Goal: Information Seeking & Learning: Understand process/instructions

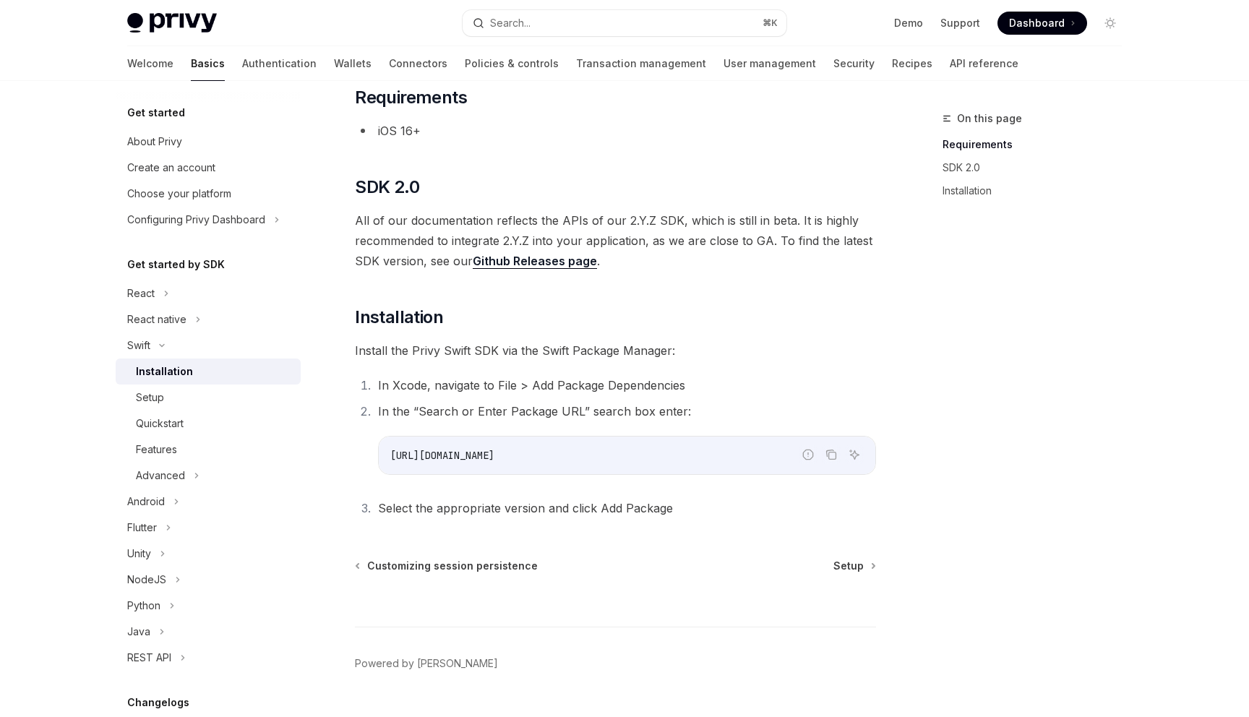
scroll to position [131, 0]
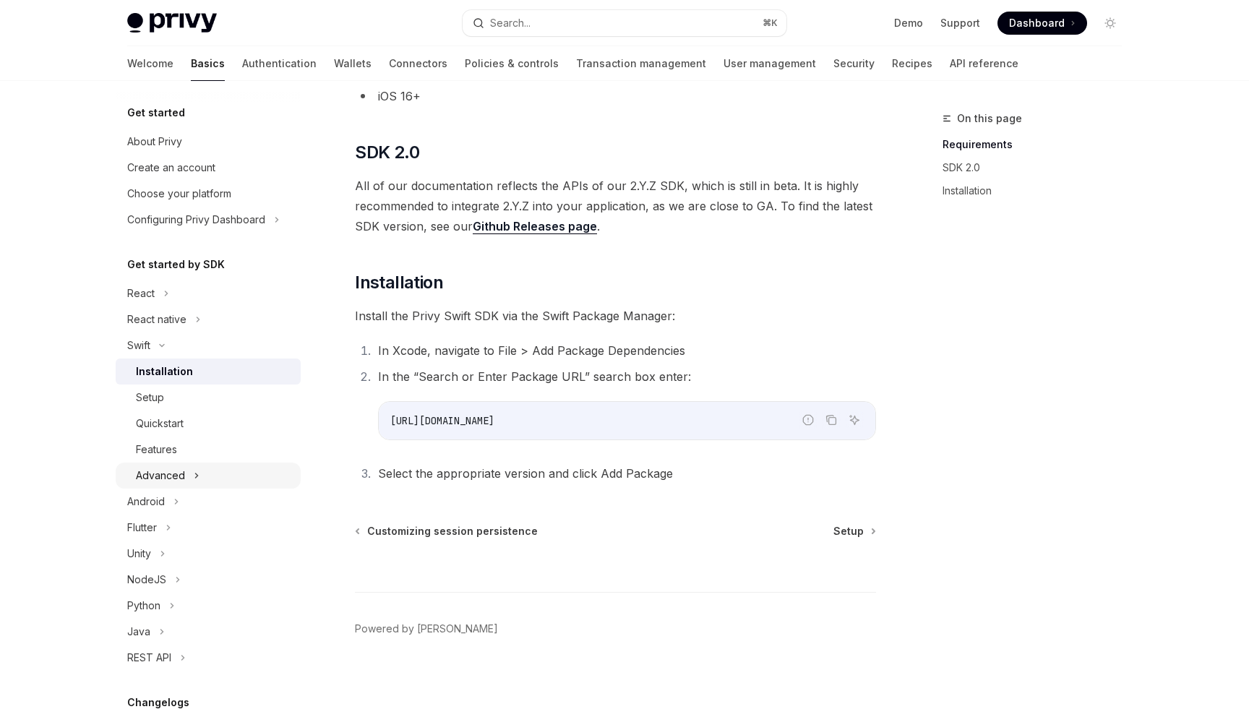
click at [235, 477] on div "Advanced" at bounding box center [208, 476] width 185 height 26
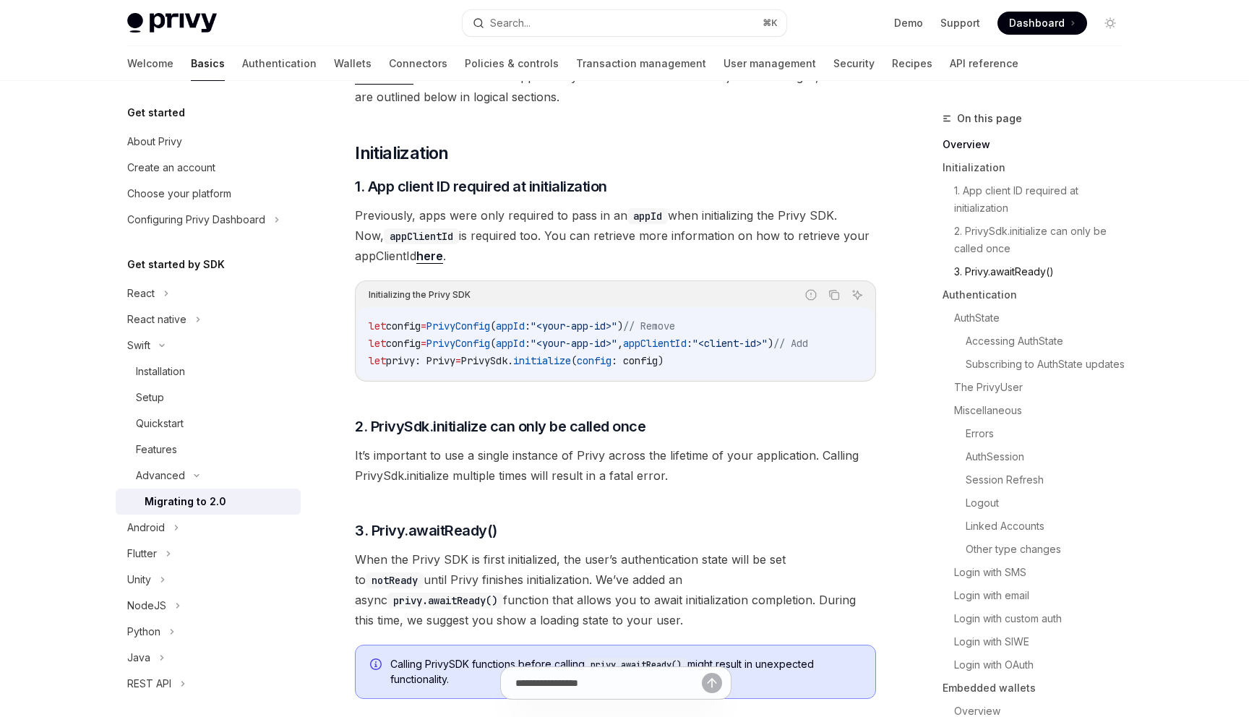
click at [1017, 273] on link "3. Privy.awaitReady()" at bounding box center [1043, 271] width 179 height 23
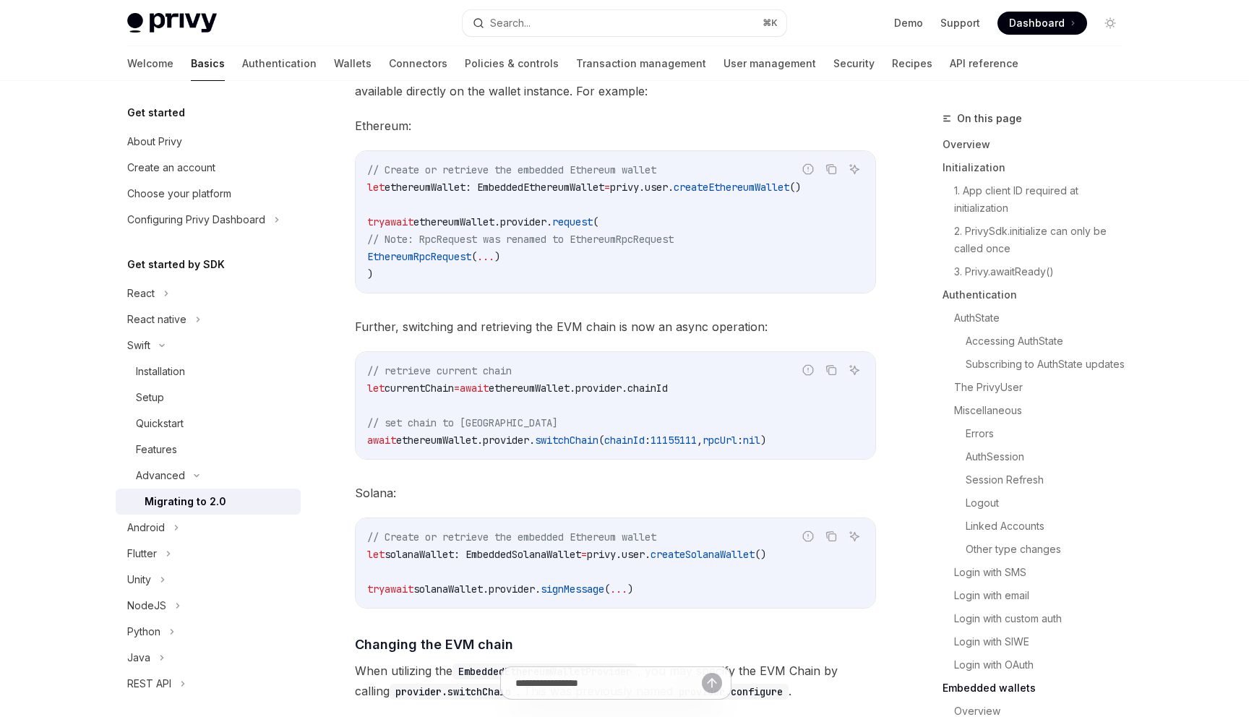
scroll to position [6237, 0]
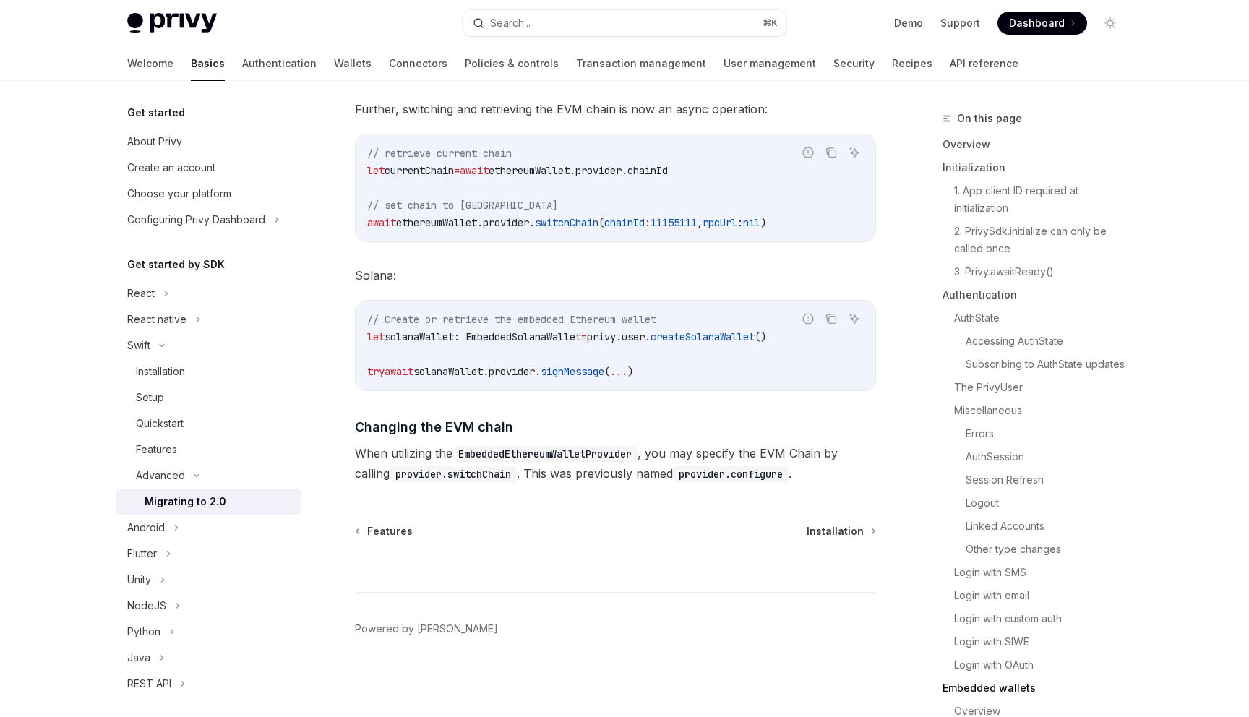
click at [917, 500] on div "On this page Overview Initialization 1. App client ID required at initializatio…" at bounding box center [1024, 413] width 220 height 607
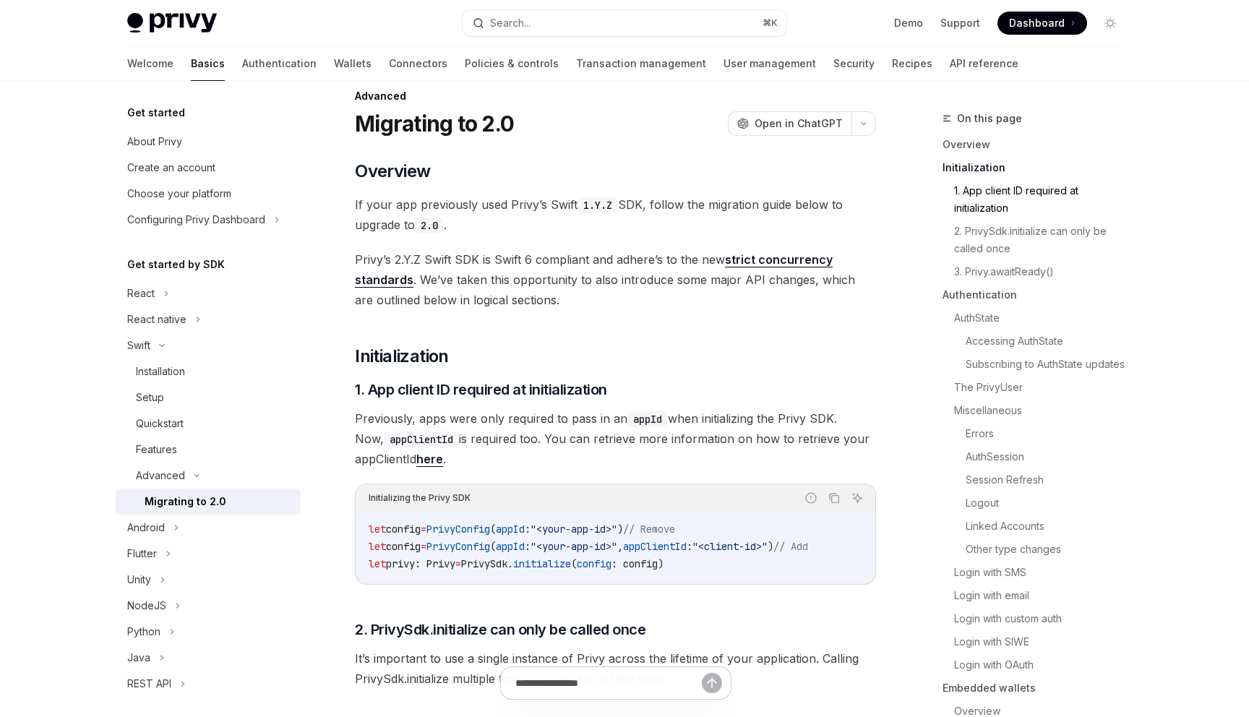
scroll to position [0, 0]
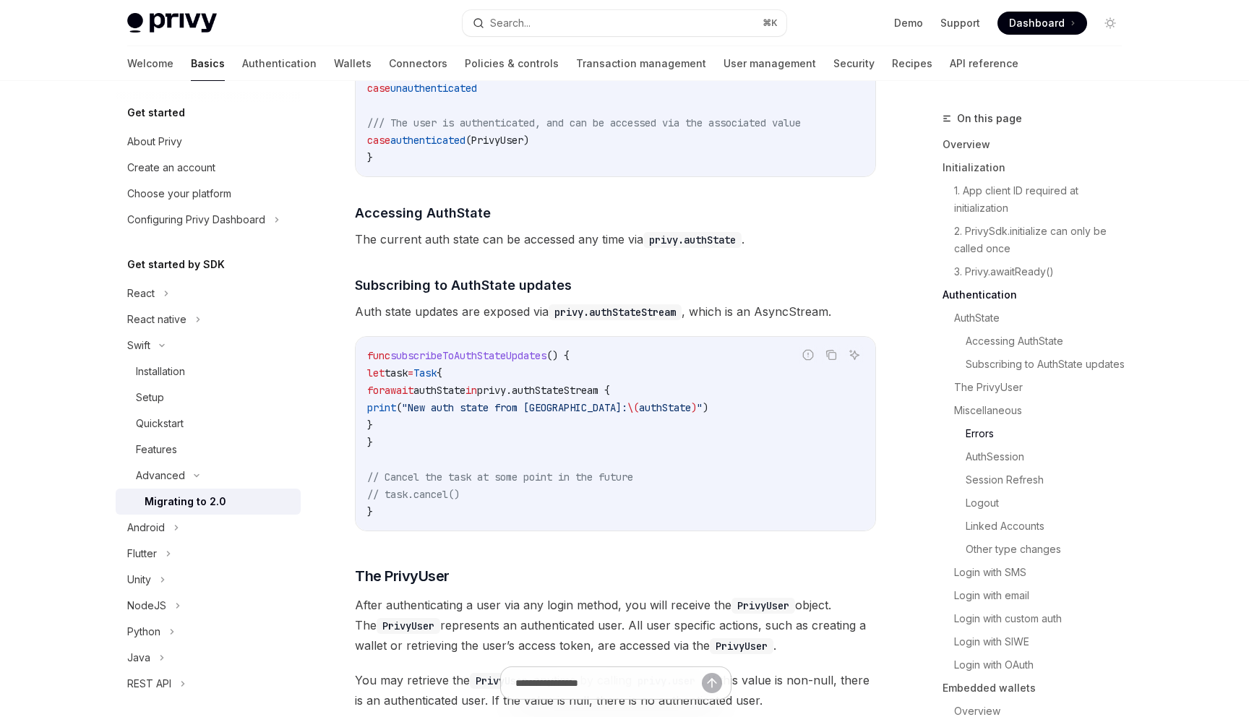
type textarea "*"
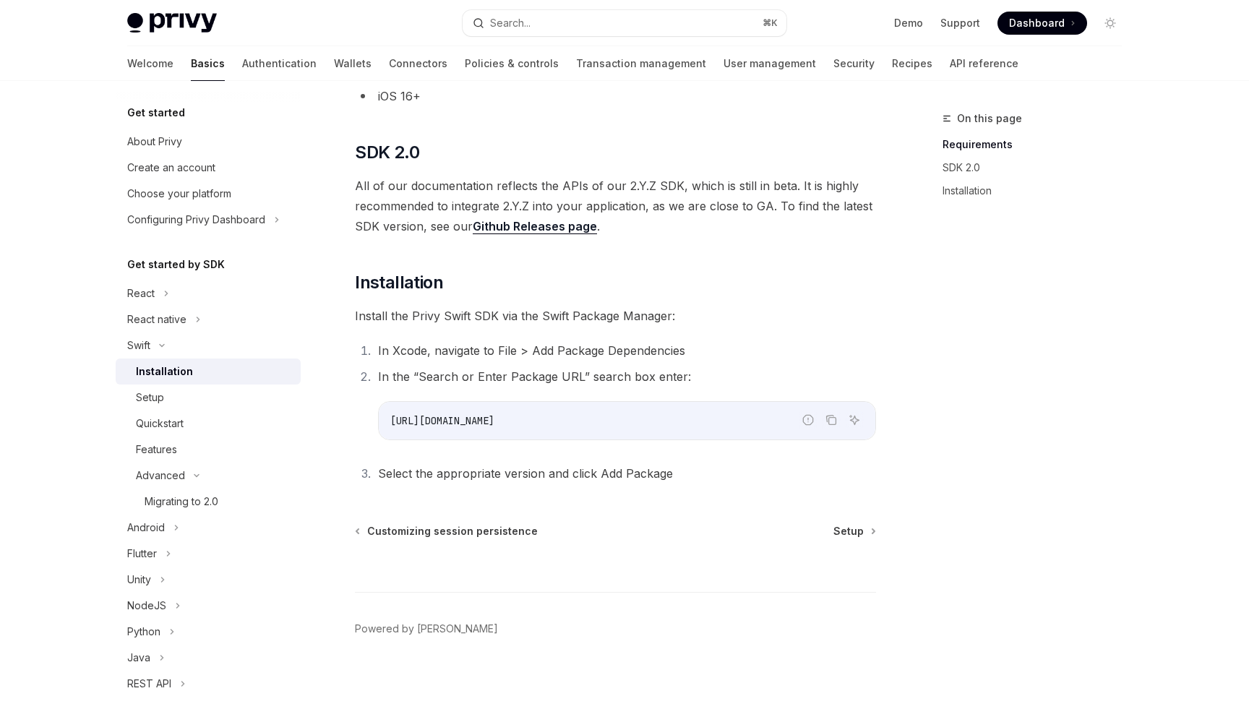
scroll to position [131, 0]
